Goal: Navigation & Orientation: Find specific page/section

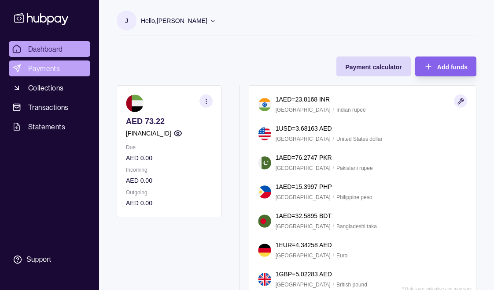
click at [48, 66] on span "Payments" at bounding box center [44, 68] width 32 height 11
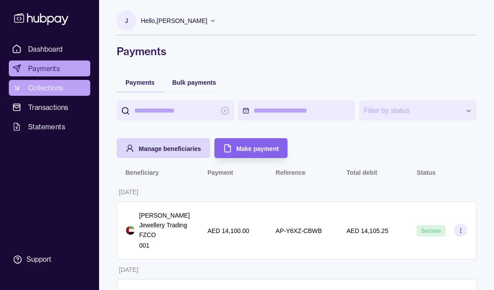
click at [25, 86] on link "Collections" at bounding box center [50, 88] width 82 height 16
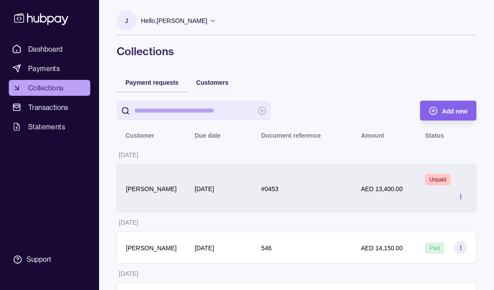
click at [199, 186] on p "[DATE]" at bounding box center [204, 188] width 19 height 7
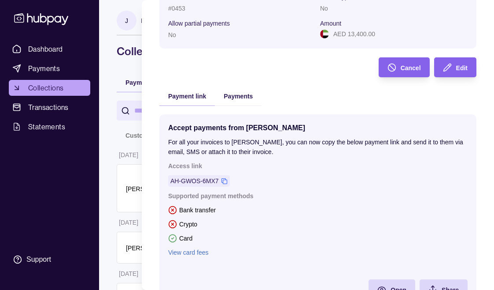
scroll to position [156, 0]
